Goal: Navigation & Orientation: Understand site structure

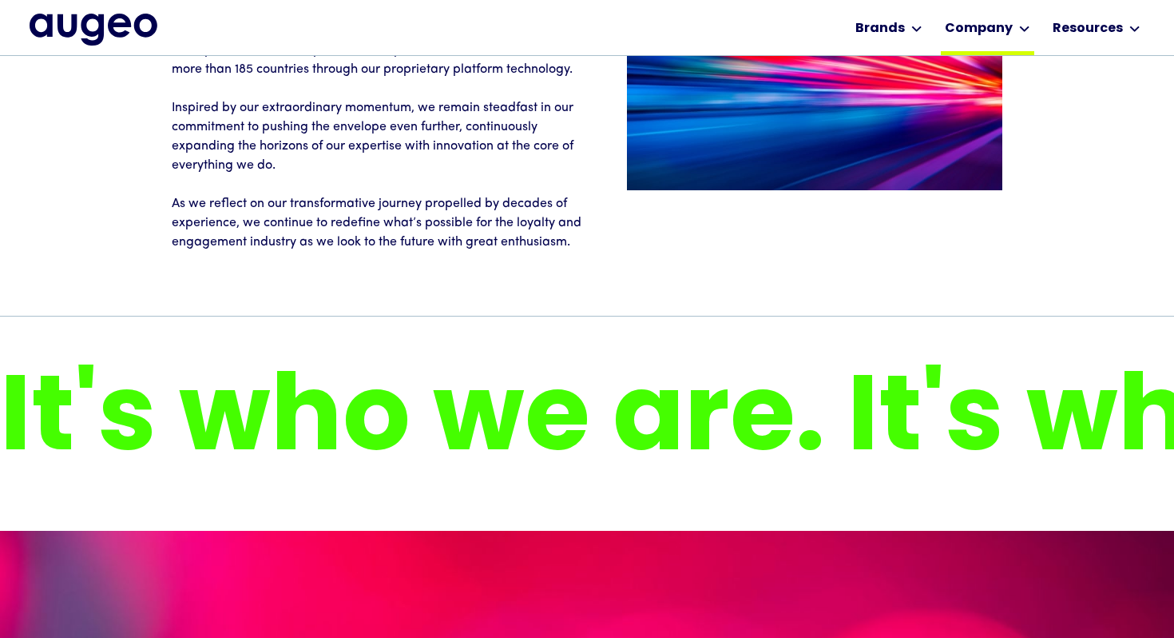
scroll to position [2592, 0]
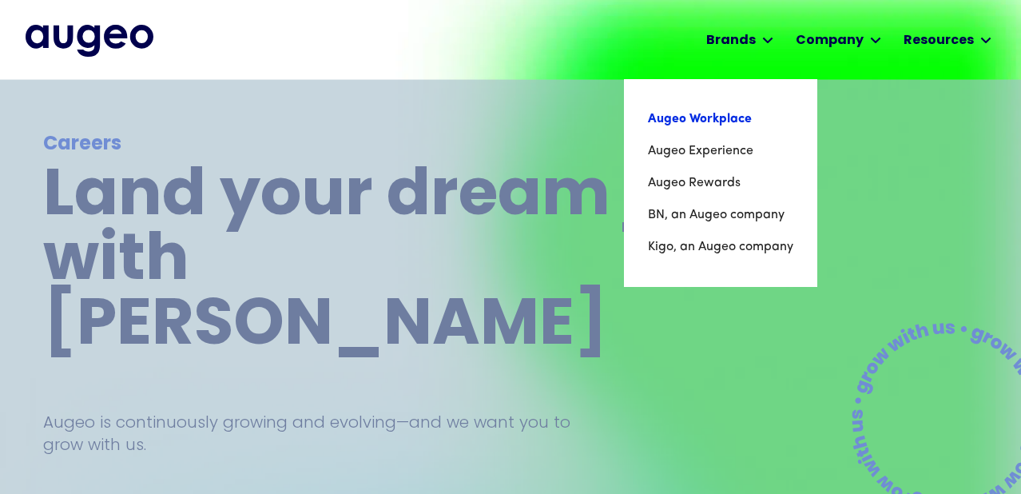
scroll to position [1, 0]
click at [701, 124] on link "Augeo Workplace" at bounding box center [720, 119] width 145 height 32
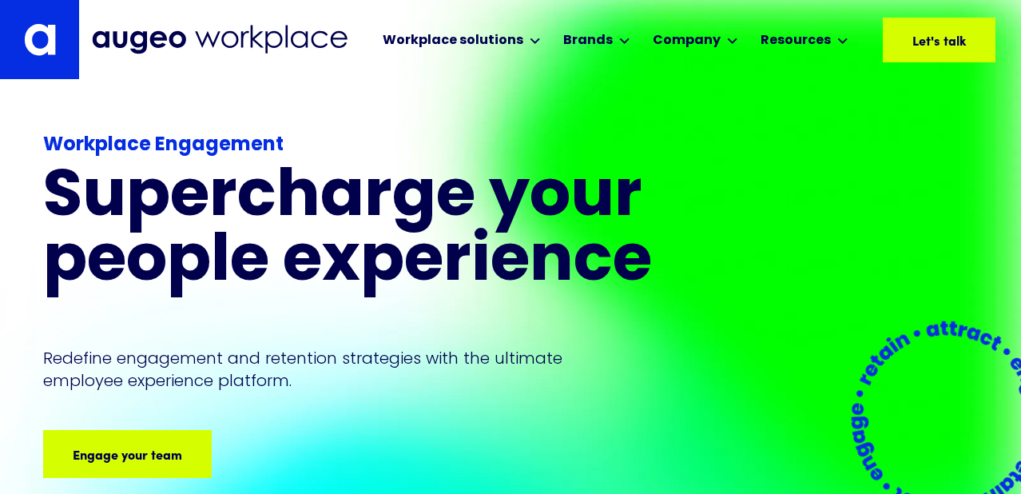
click at [70, 16] on link at bounding box center [39, 39] width 79 height 79
click at [70, 34] on link at bounding box center [39, 39] width 79 height 79
click at [228, 199] on h1 "Supercharge your people experience" at bounding box center [388, 230] width 690 height 129
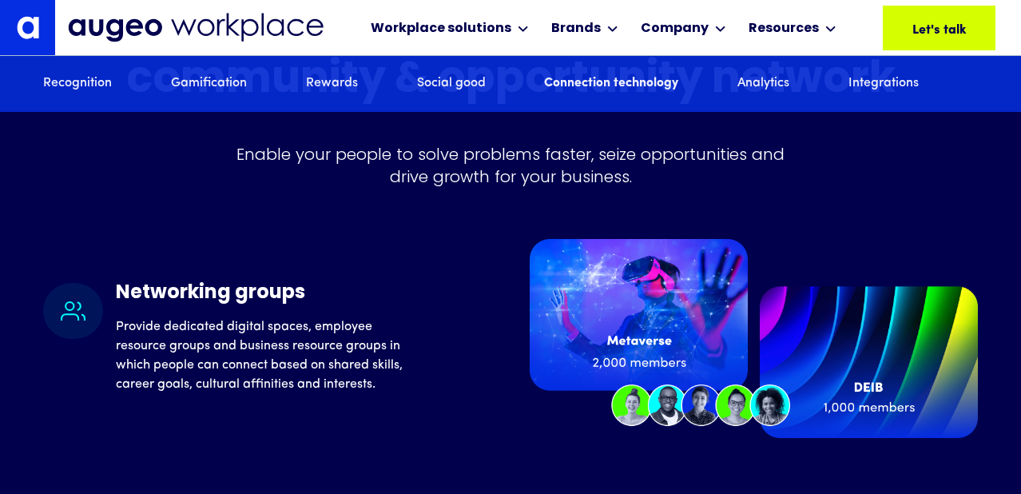
scroll to position [6150, 0]
